Goal: Information Seeking & Learning: Find specific fact

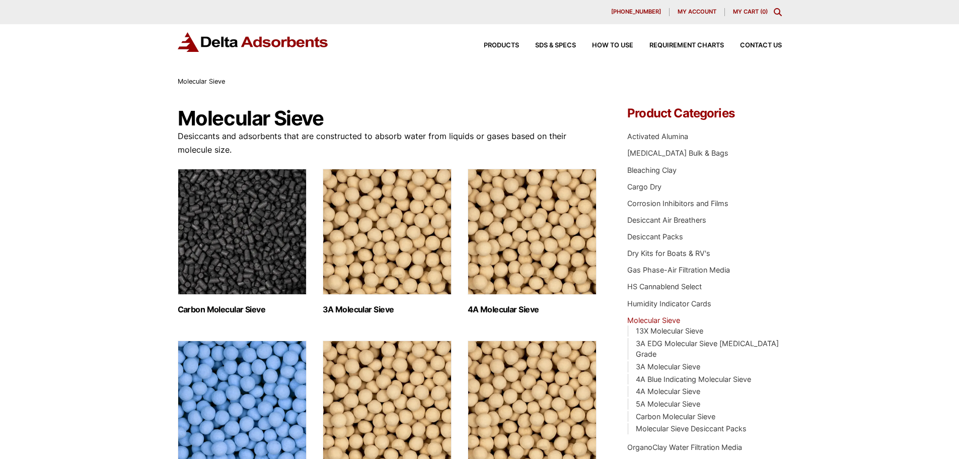
click at [411, 233] on img "Visit product category 3A Molecular Sieve" at bounding box center [387, 232] width 129 height 126
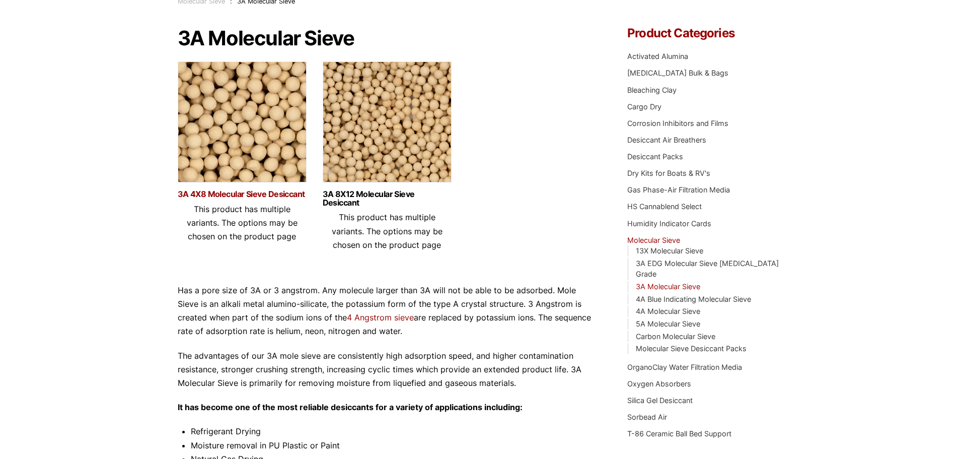
scroll to position [77, 0]
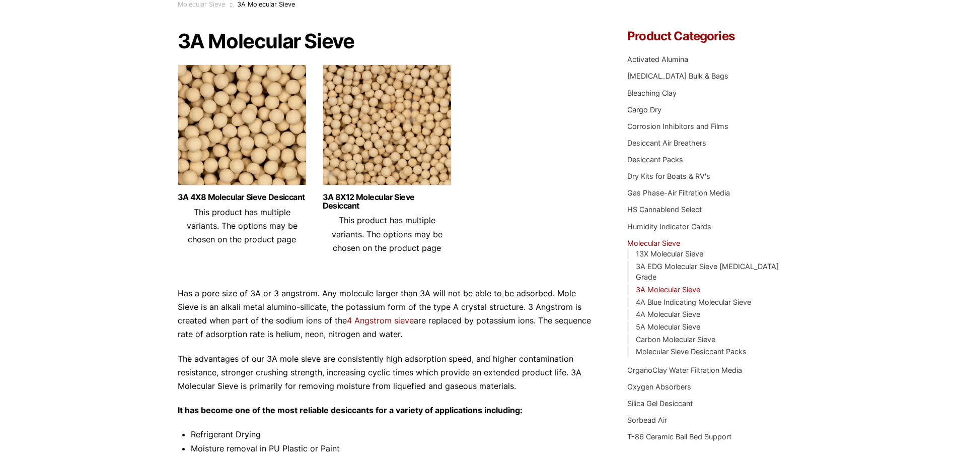
click at [252, 174] on img at bounding box center [242, 127] width 129 height 126
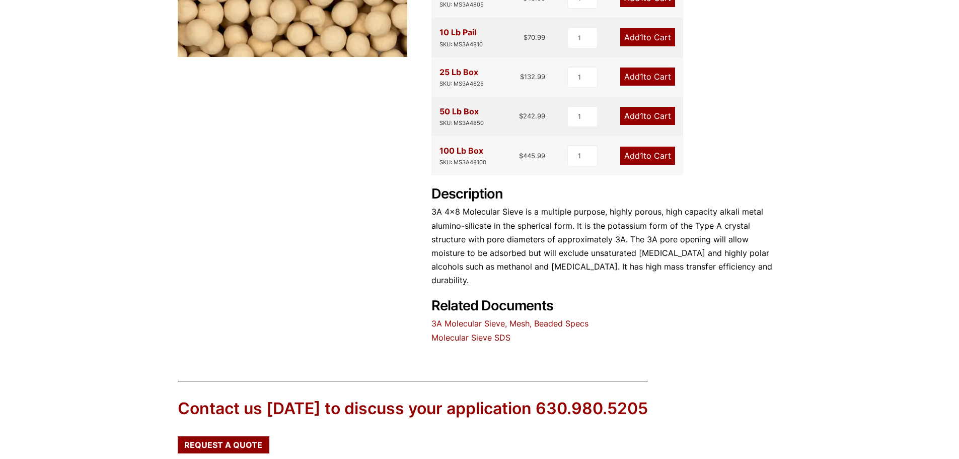
scroll to position [403, 0]
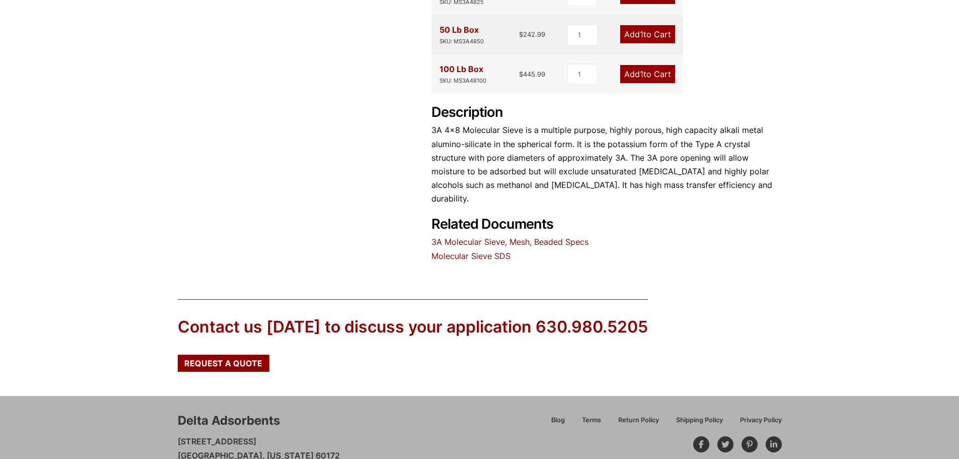
drag, startPoint x: 466, startPoint y: 229, endPoint x: 465, endPoint y: 234, distance: 5.1
click at [466, 237] on link "3A Molecular Sieve, Mesh, Beaded Specs" at bounding box center [509, 242] width 157 height 10
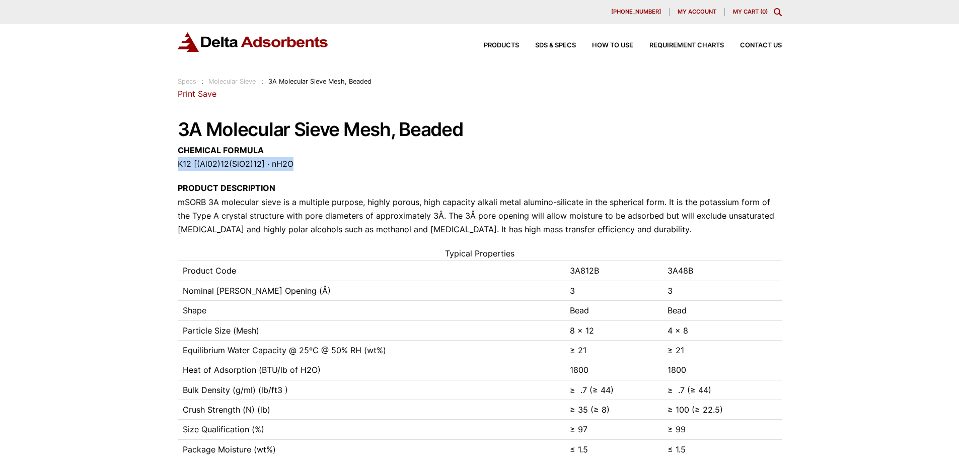
drag, startPoint x: 174, startPoint y: 163, endPoint x: 294, endPoint y: 169, distance: 120.4
click at [294, 169] on div "Our website has detected that you are using an outdated browser that will preve…" at bounding box center [479, 442] width 959 height 885
copy p "K12 [(Al02)12(SiO2)12] · nH2O"
